Goal: Task Accomplishment & Management: Manage account settings

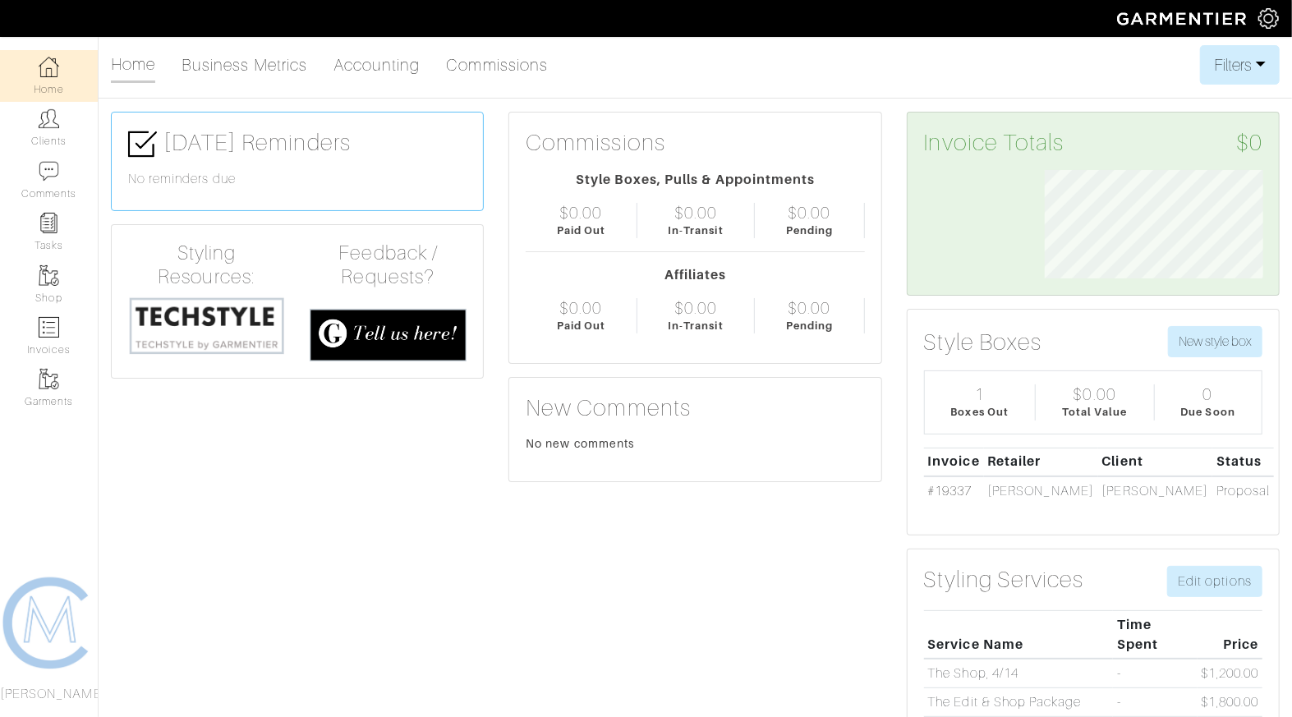
scroll to position [109, 242]
click at [77, 135] on link "Clients" at bounding box center [49, 128] width 98 height 52
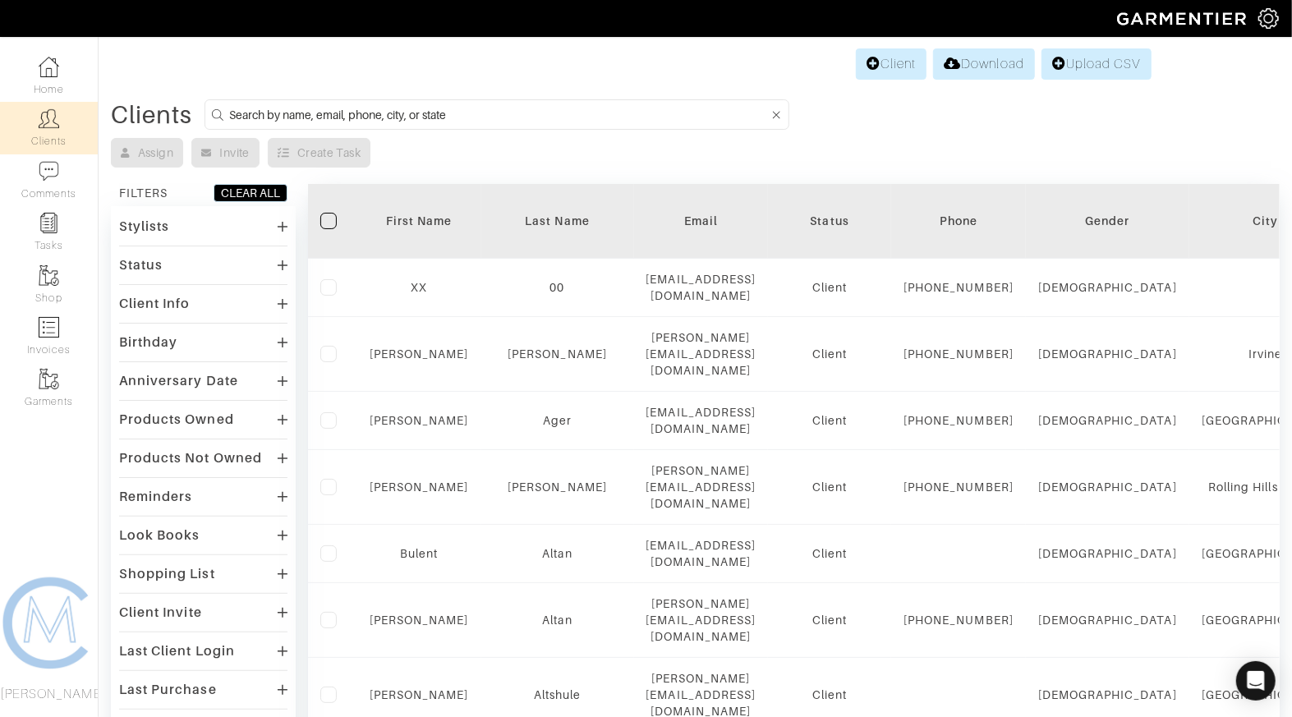
click at [508, 107] on input at bounding box center [498, 114] width 539 height 21
type input "kevin"
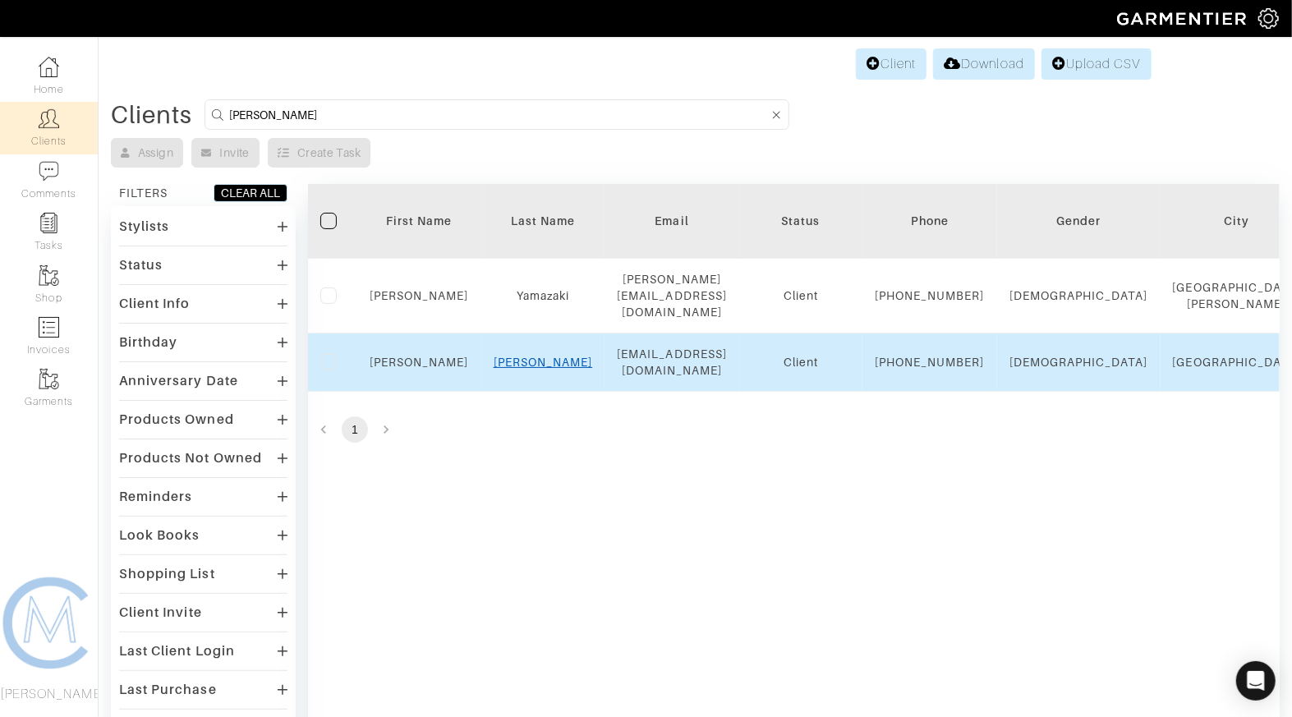
click at [530, 367] on link "Shivers" at bounding box center [542, 362] width 99 height 13
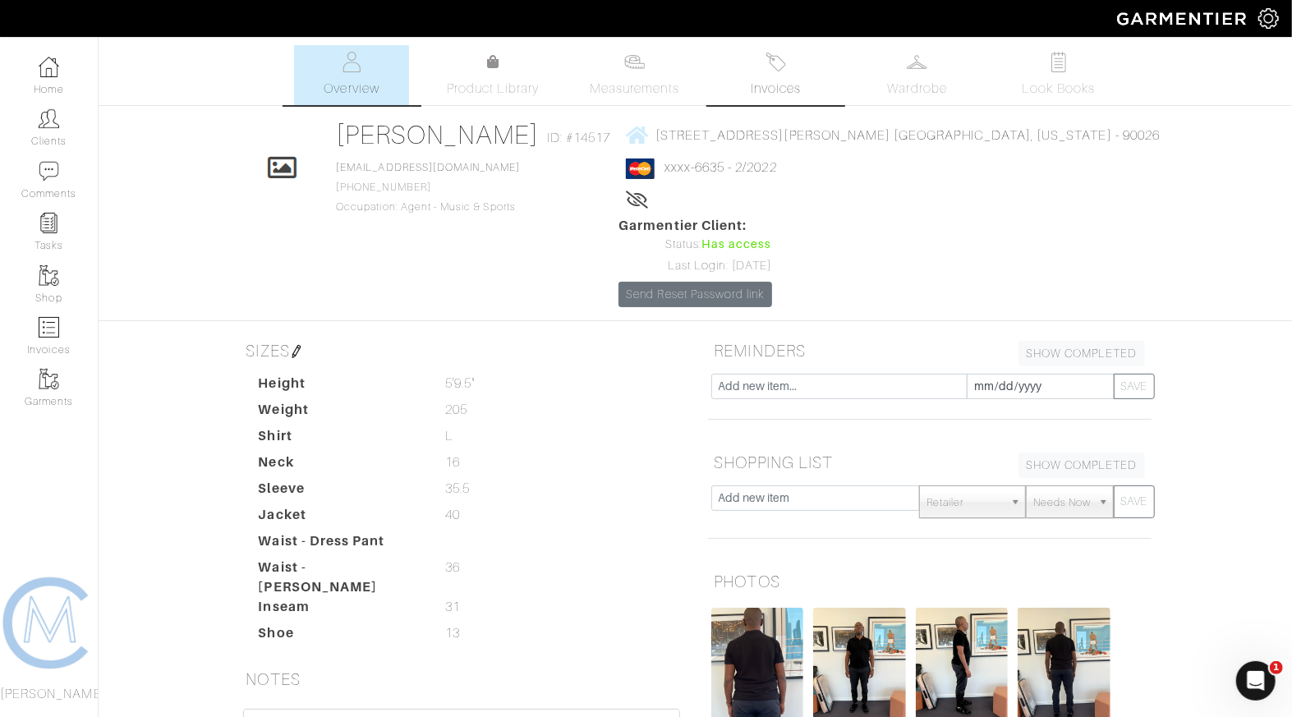
click at [772, 90] on span "Invoices" at bounding box center [776, 89] width 50 height 20
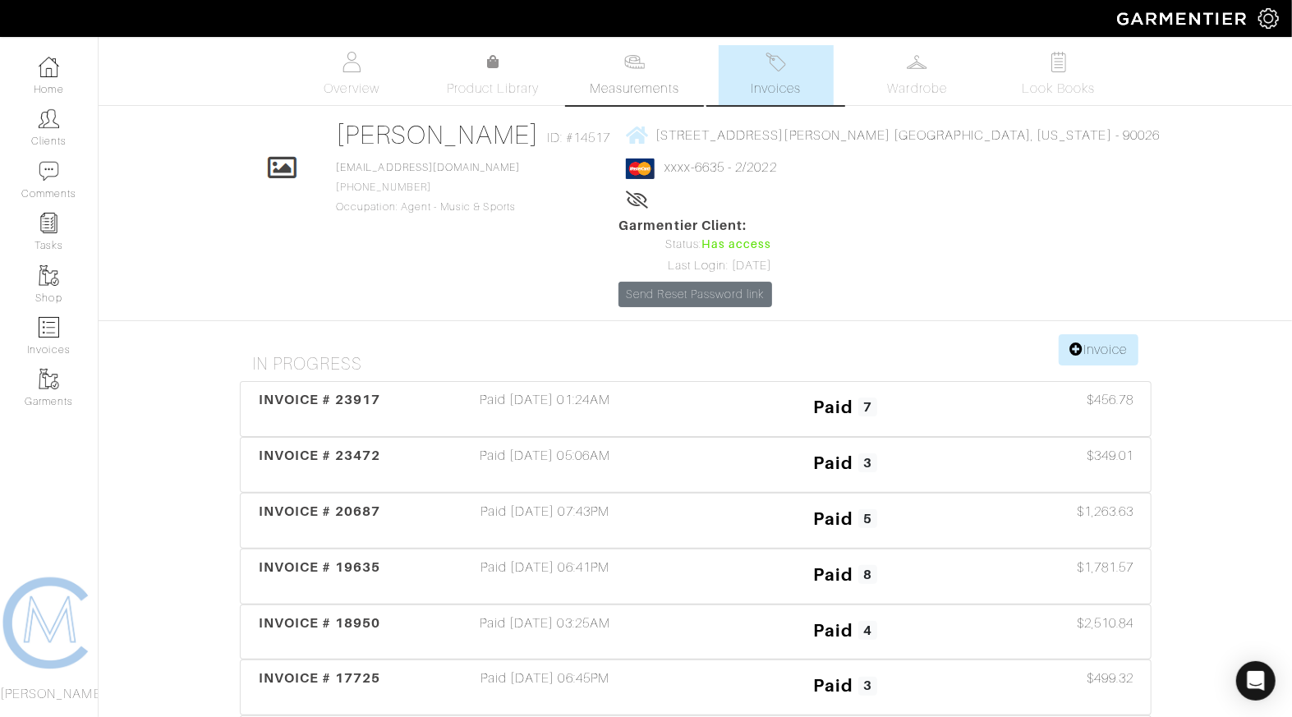
click at [641, 66] on img at bounding box center [634, 62] width 21 height 21
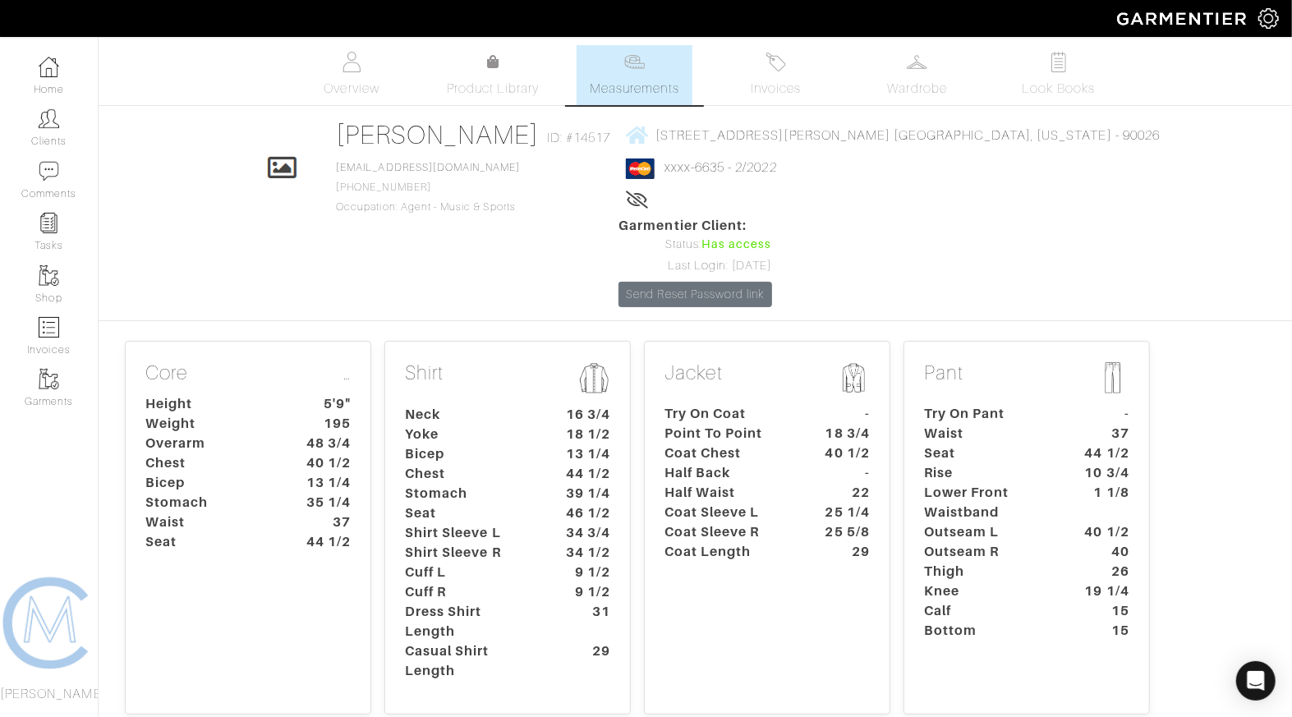
click at [338, 473] on dt "13 1/4" at bounding box center [325, 483] width 76 height 20
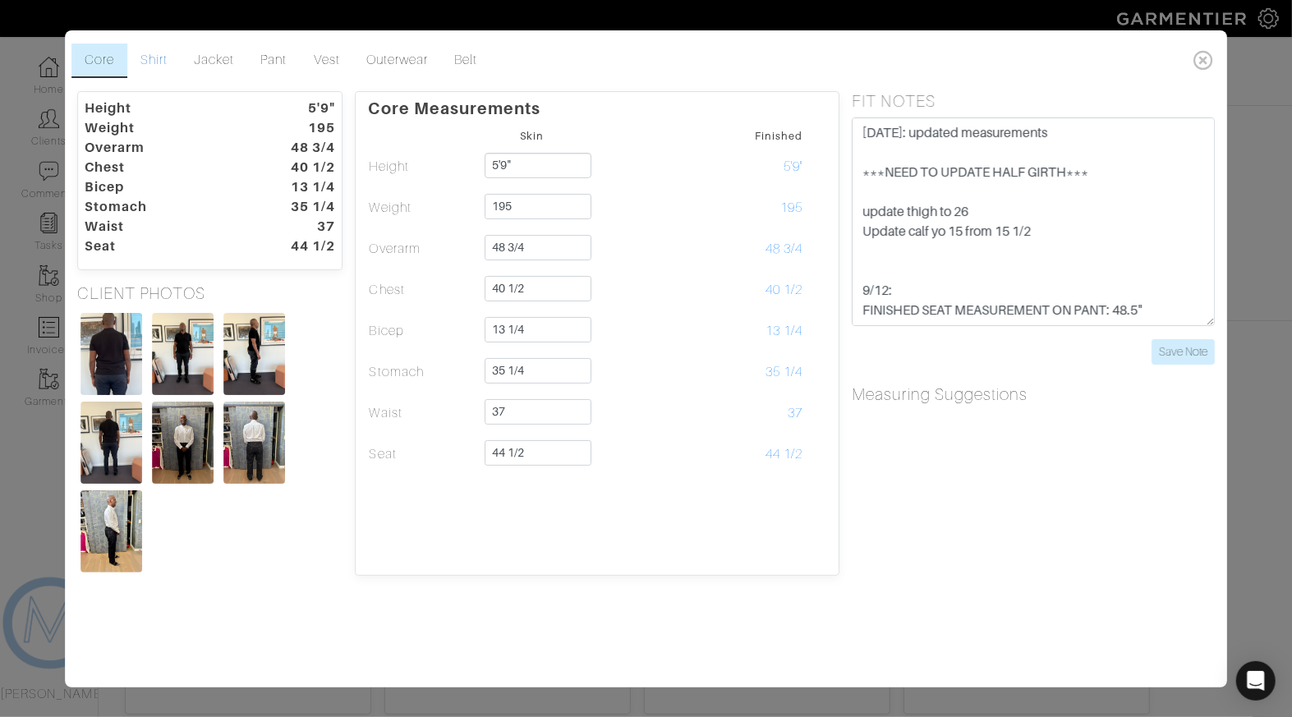
click at [162, 61] on link "Shirt" at bounding box center [153, 61] width 53 height 34
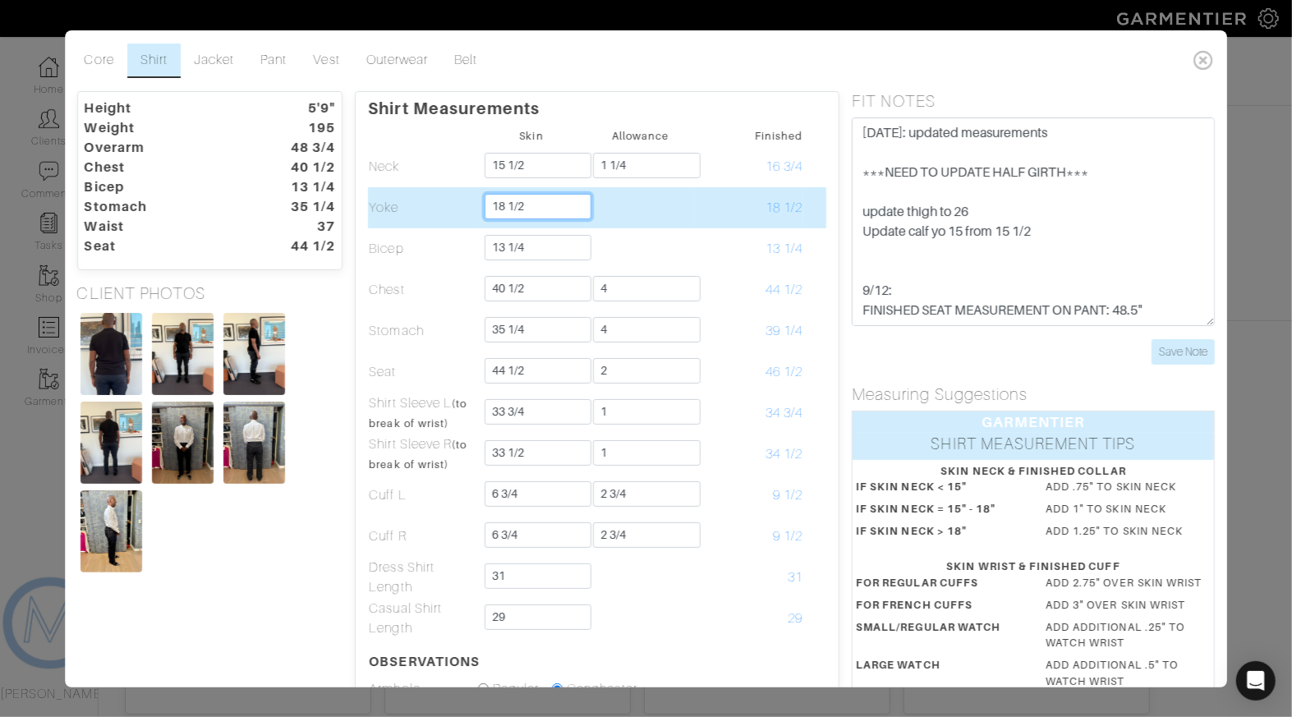
click at [553, 214] on input "18 1/2" at bounding box center [537, 206] width 107 height 25
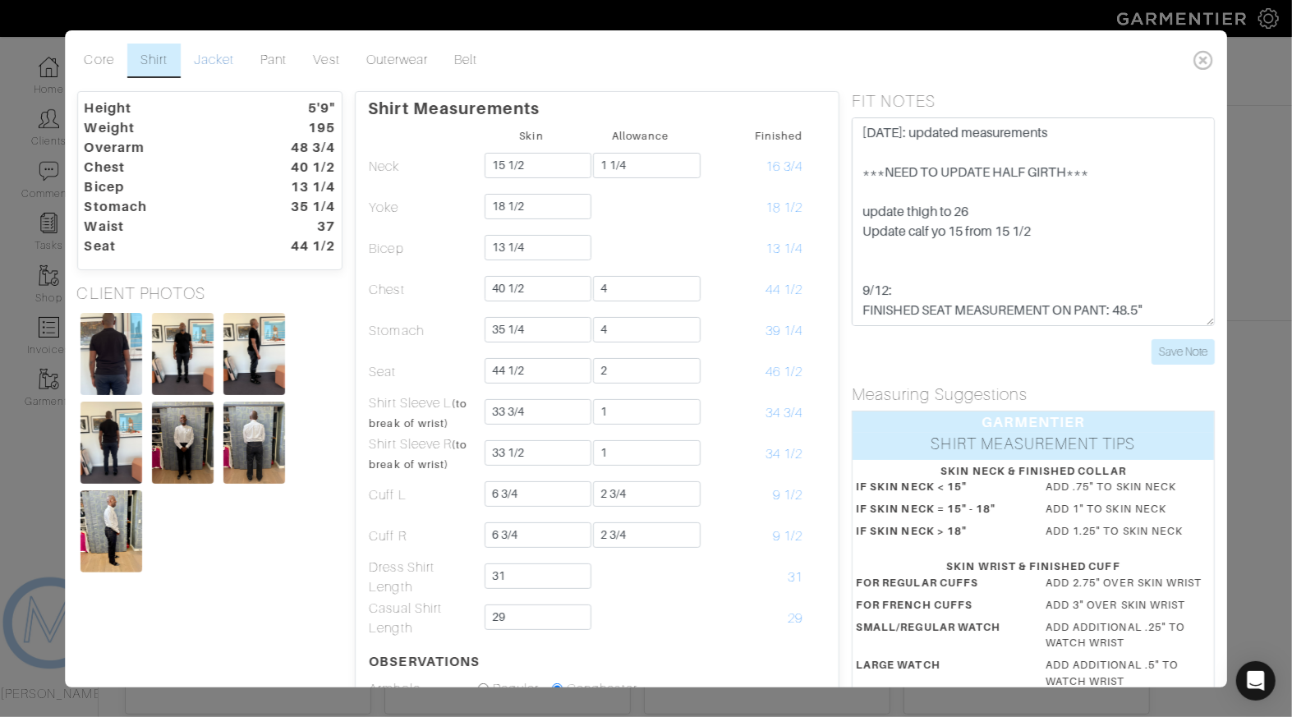
click at [219, 54] on link "Jacket" at bounding box center [214, 61] width 67 height 34
